Goal: Information Seeking & Learning: Learn about a topic

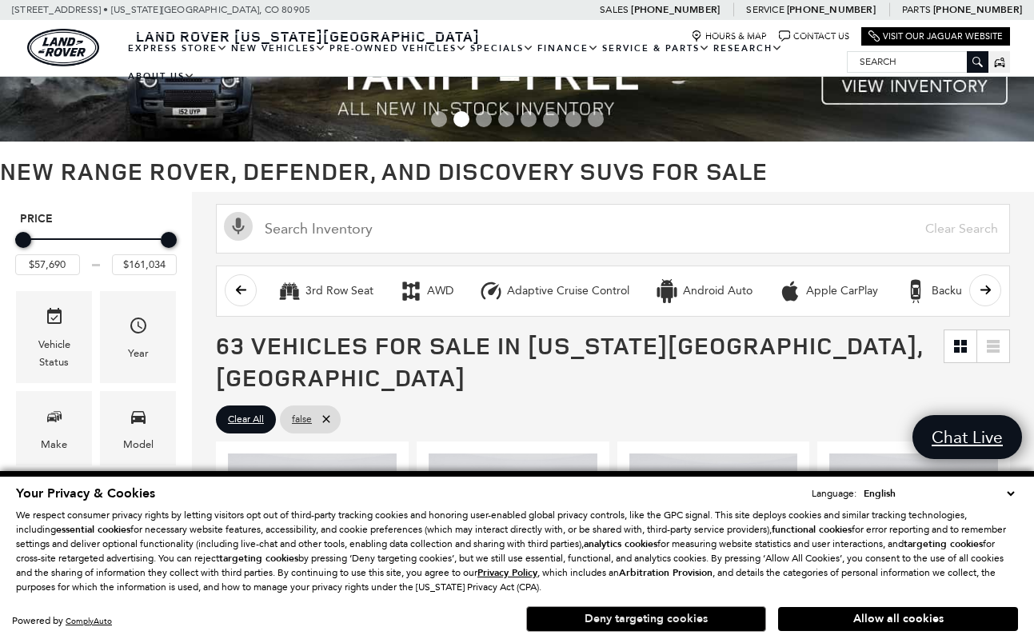
click at [689, 619] on button "Deny targeting cookies" at bounding box center [646, 619] width 240 height 26
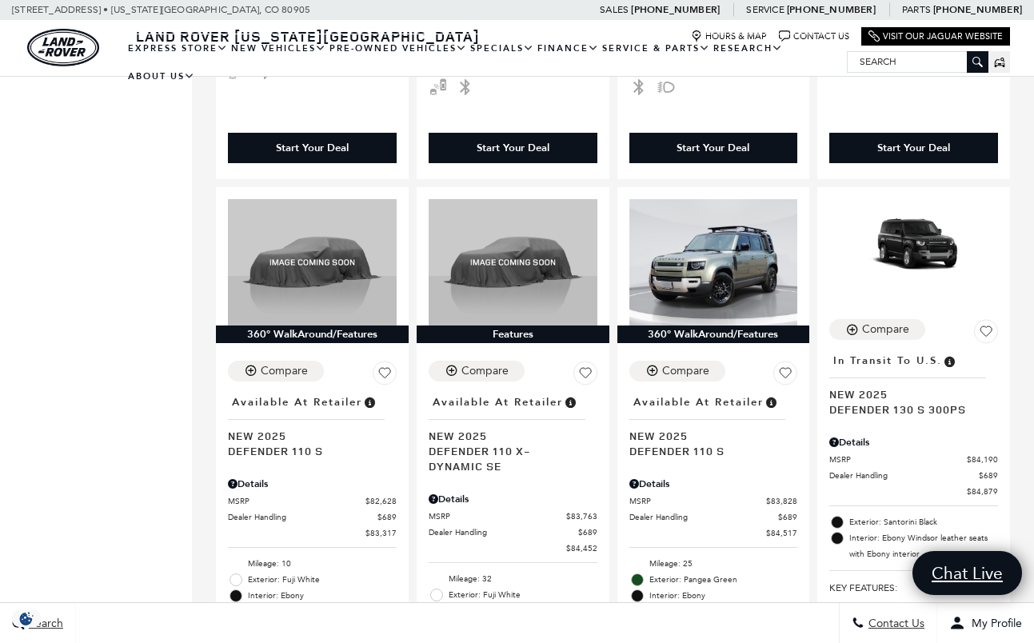
scroll to position [3483, 0]
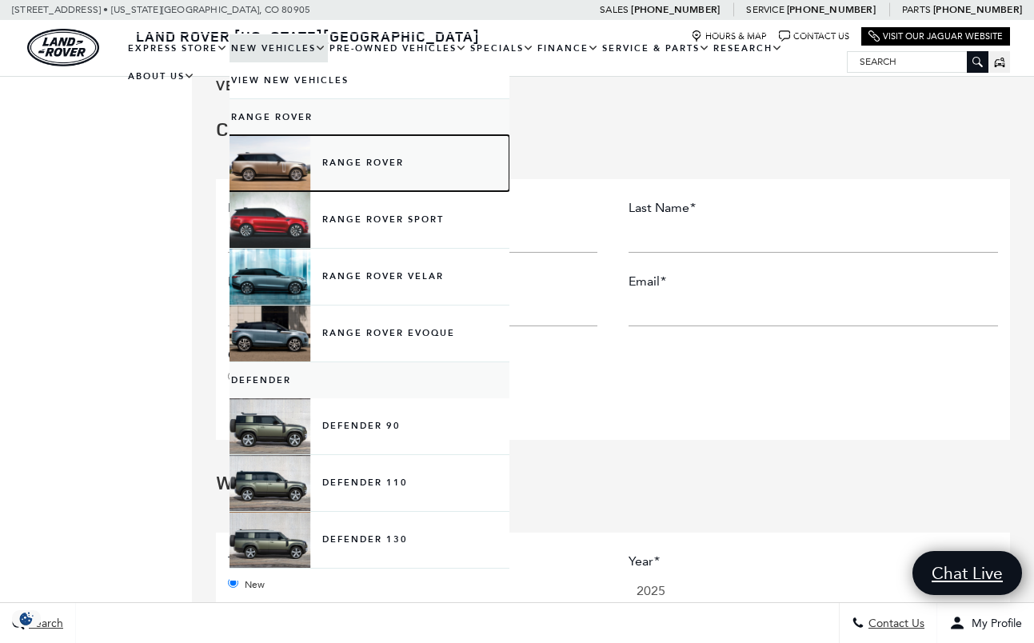
click at [309, 171] on link "Range Rover" at bounding box center [370, 163] width 280 height 56
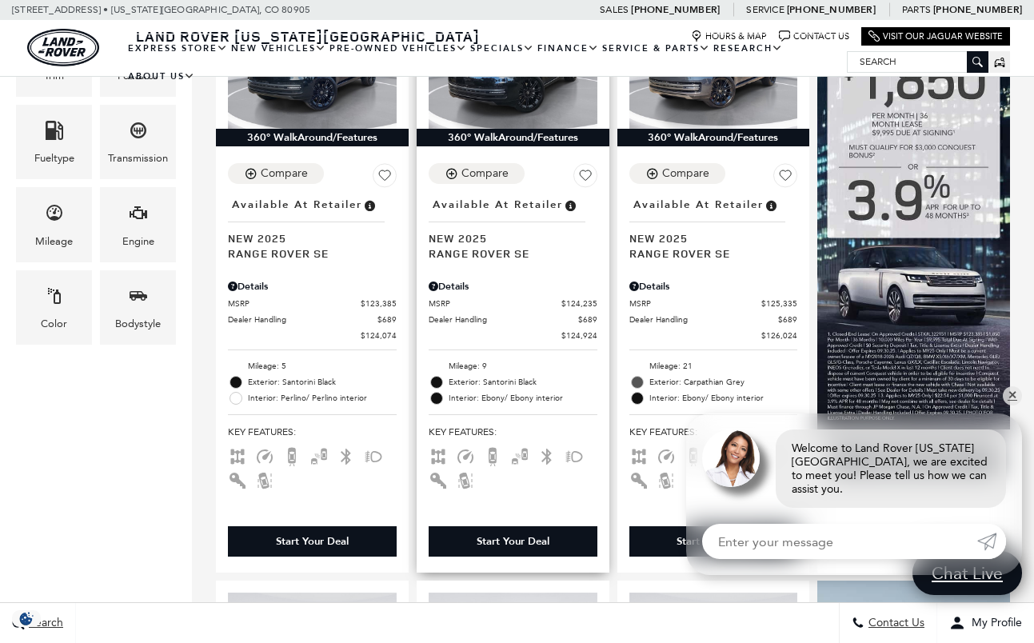
scroll to position [796, 0]
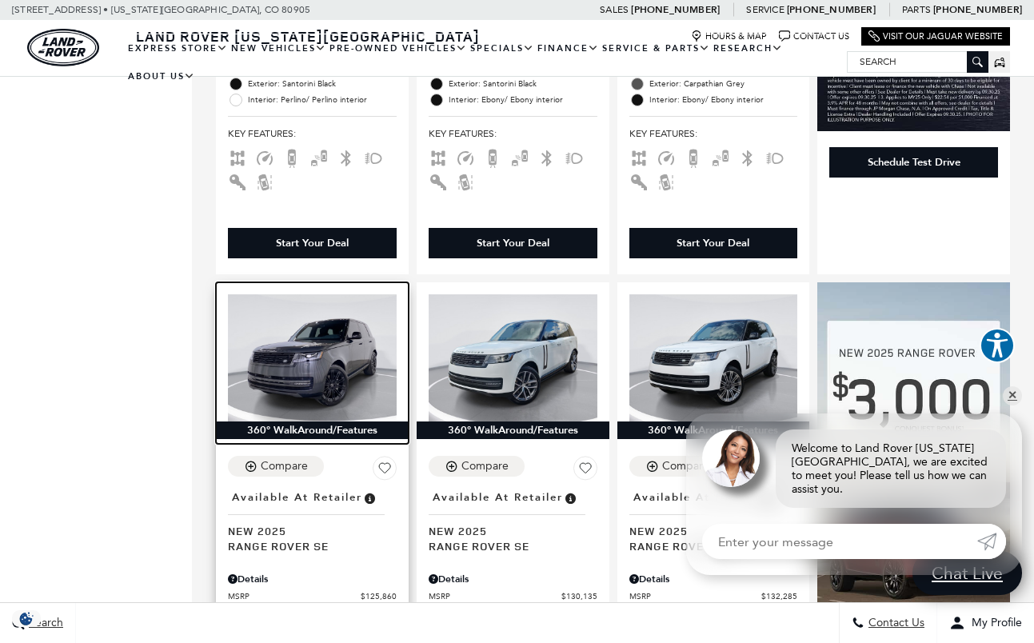
click at [337, 421] on div "360° WalkAround/Features" at bounding box center [312, 430] width 193 height 18
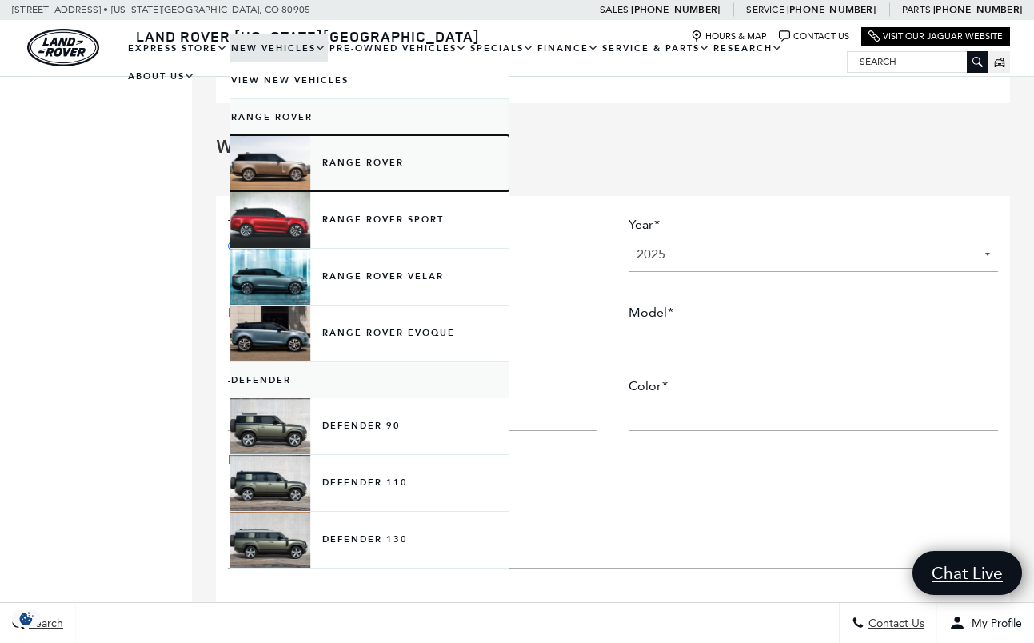
click at [387, 160] on link "Range Rover" at bounding box center [370, 163] width 280 height 56
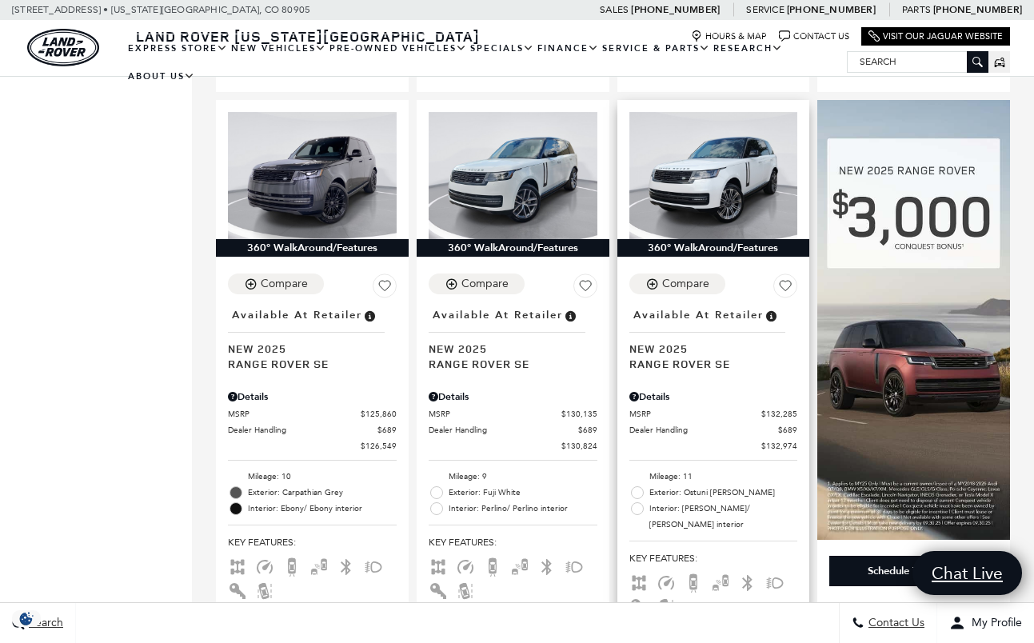
scroll to position [975, 0]
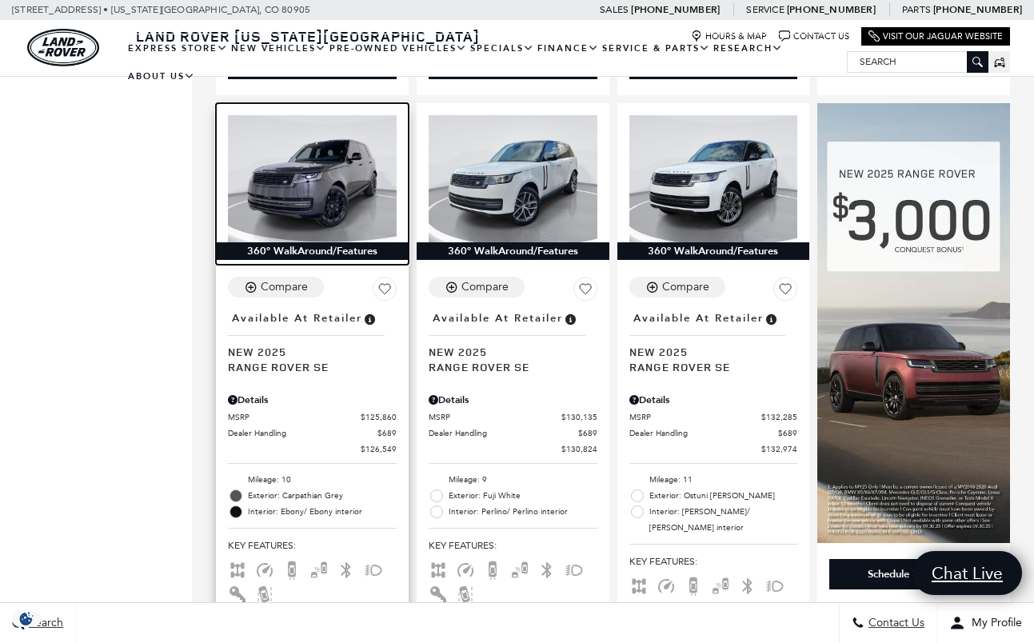
click at [289, 174] on img at bounding box center [312, 178] width 169 height 126
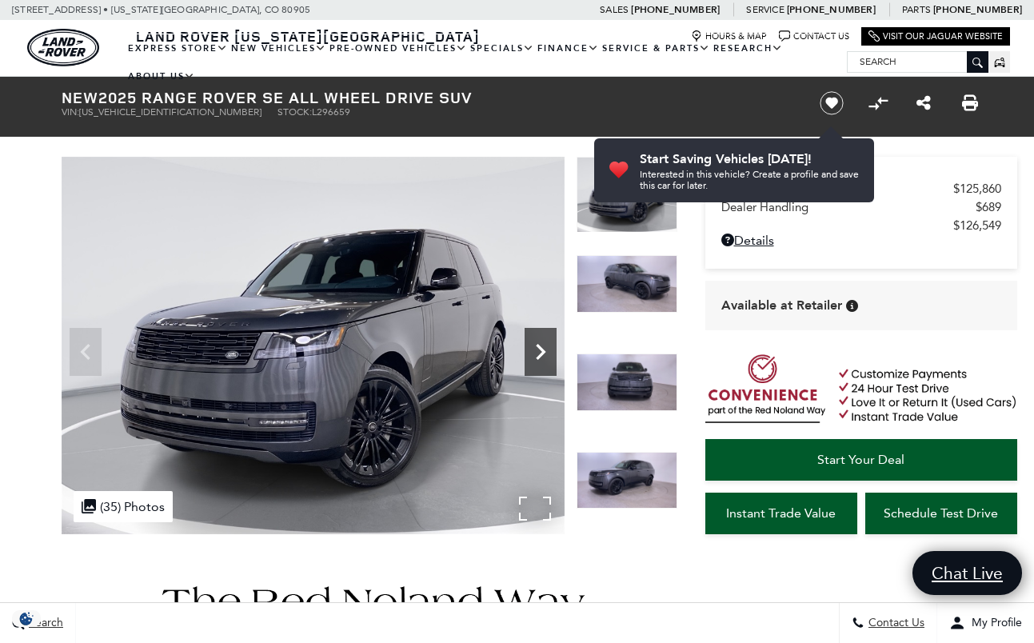
click at [537, 356] on icon "Next" at bounding box center [541, 352] width 10 height 16
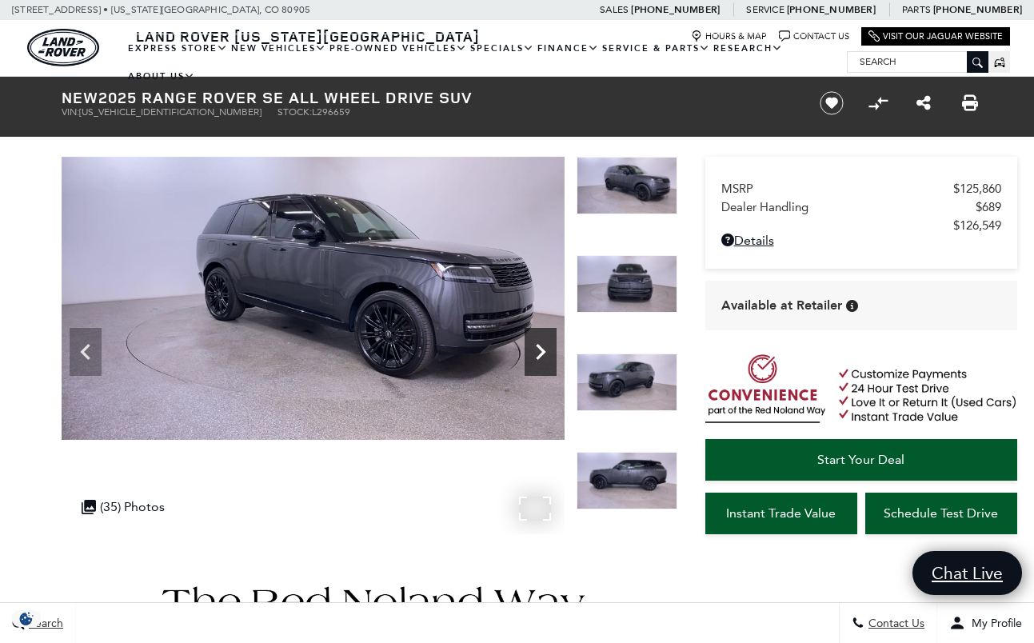
click at [537, 356] on icon "Next" at bounding box center [541, 352] width 10 height 16
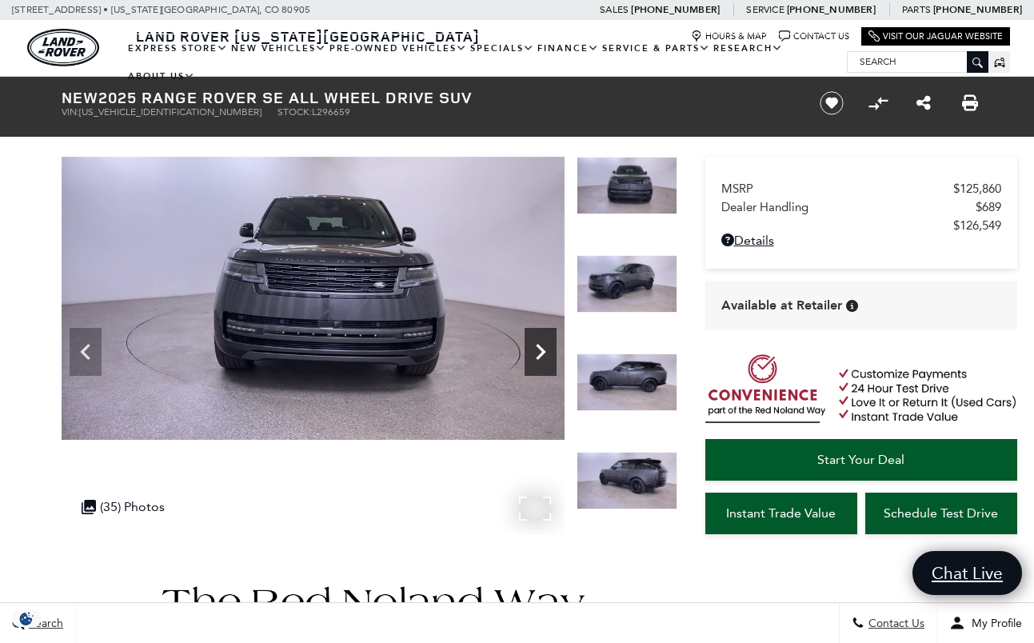
click at [537, 357] on icon "Next" at bounding box center [541, 352] width 10 height 16
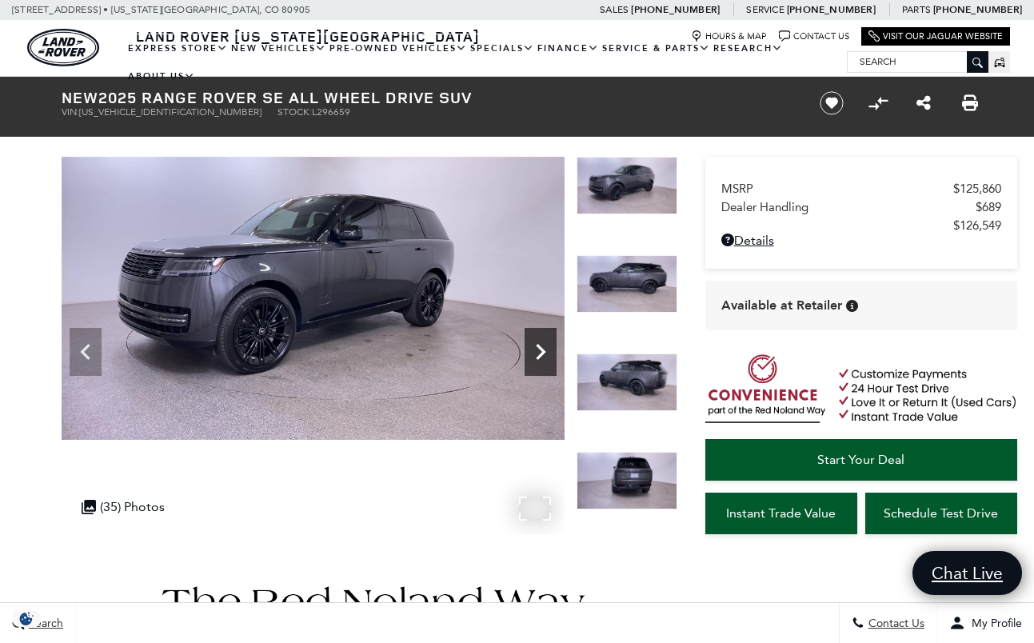
click at [537, 357] on icon "Next" at bounding box center [541, 352] width 10 height 16
